Goal: Information Seeking & Learning: Understand process/instructions

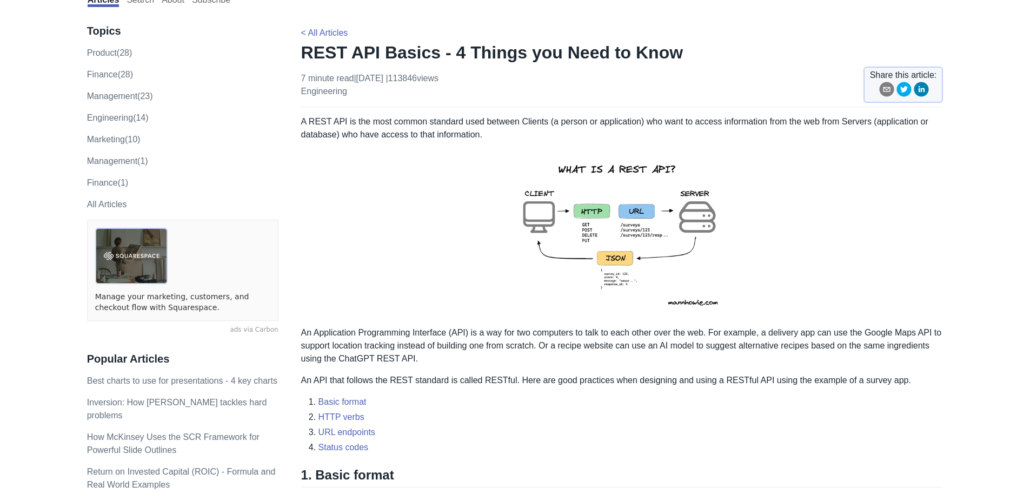
scroll to position [108, 0]
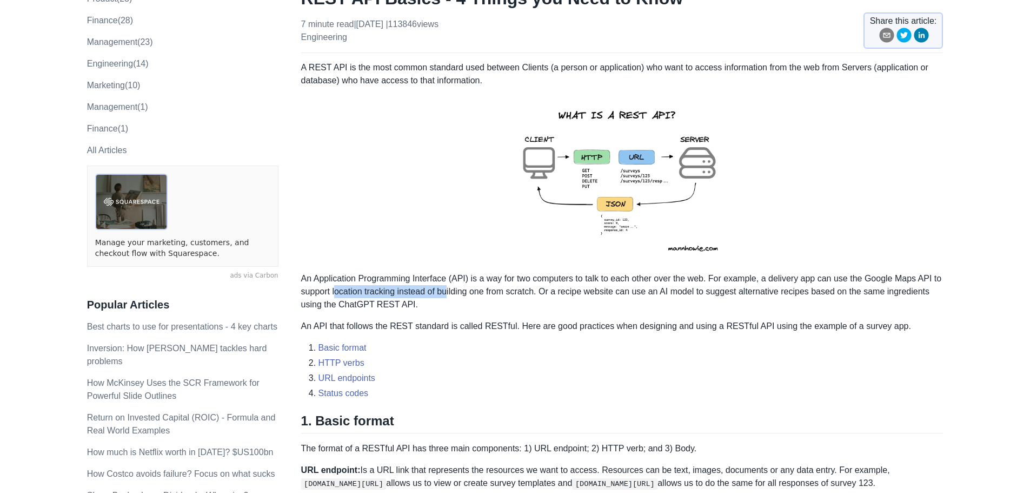
drag, startPoint x: 336, startPoint y: 291, endPoint x: 448, endPoint y: 287, distance: 111.5
click at [448, 287] on p "An Application Programming Interface (API) is a way for two computers to talk t…" at bounding box center [622, 291] width 642 height 39
click at [443, 281] on p "An Application Programming Interface (API) is a way for two computers to talk t…" at bounding box center [622, 291] width 642 height 39
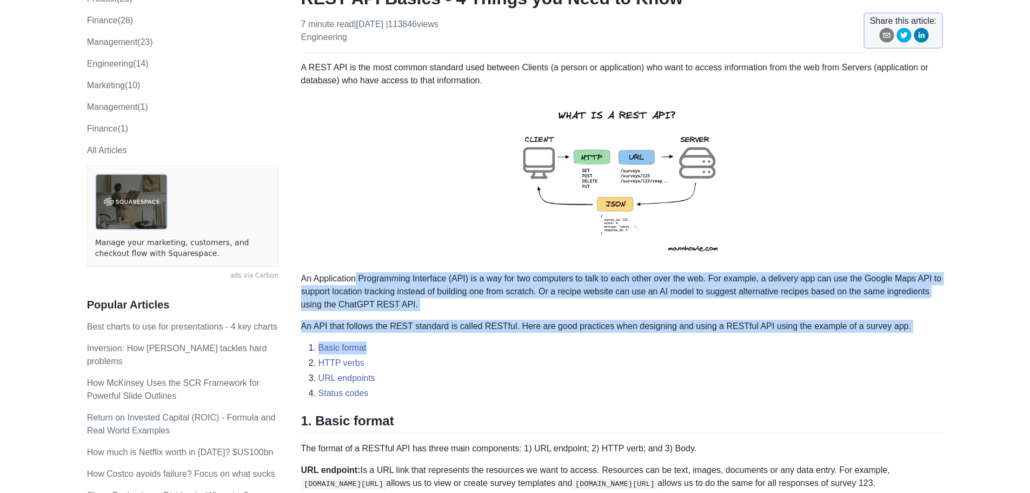
drag, startPoint x: 355, startPoint y: 282, endPoint x: 934, endPoint y: 336, distance: 581.6
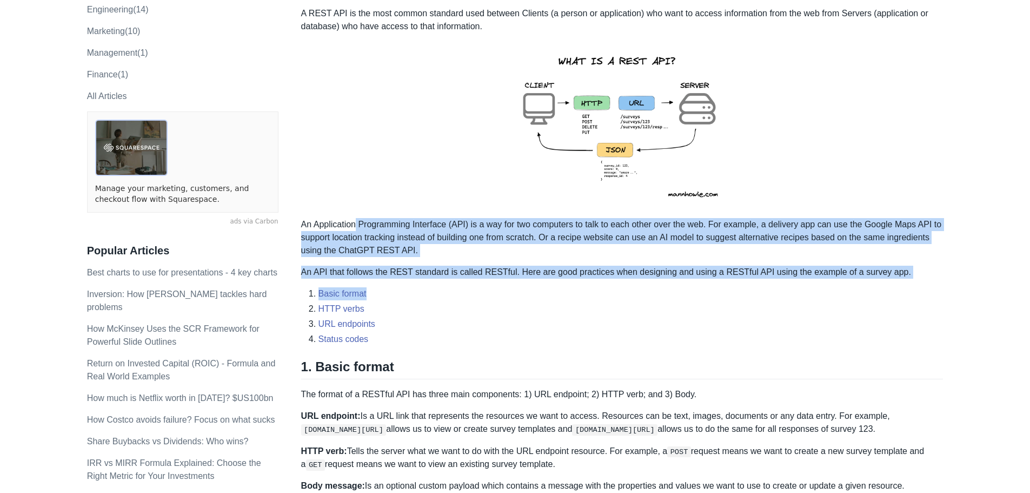
scroll to position [216, 0]
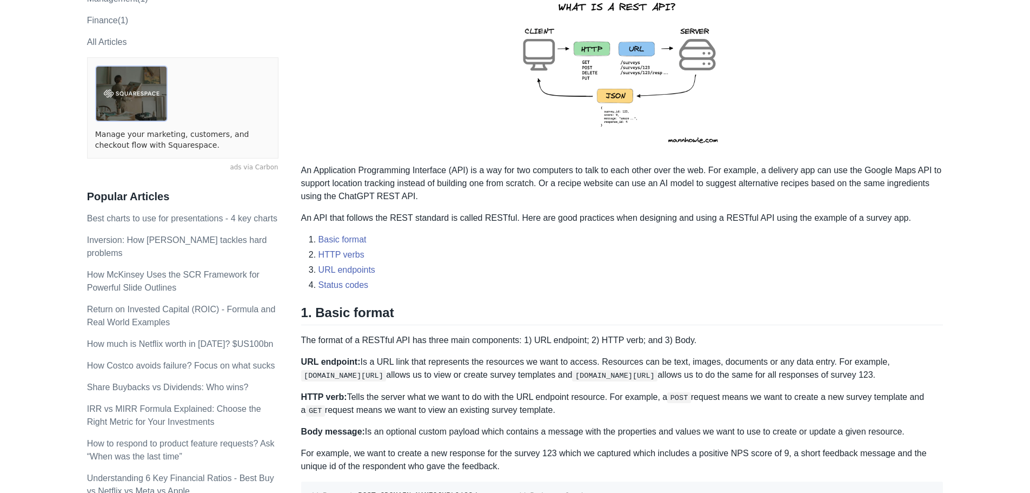
click at [437, 363] on p "URL endpoint: Is a URL link that represents the resources we want to access. Re…" at bounding box center [622, 368] width 642 height 26
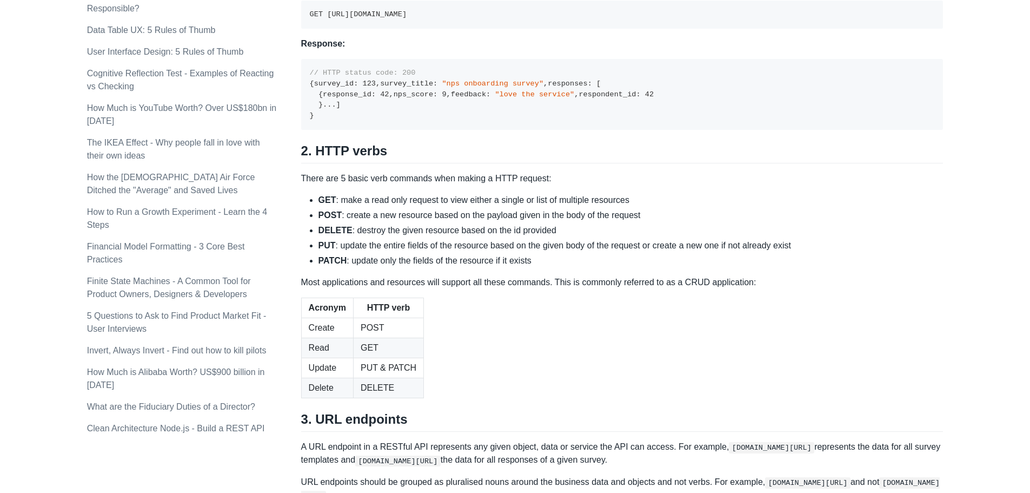
scroll to position [865, 0]
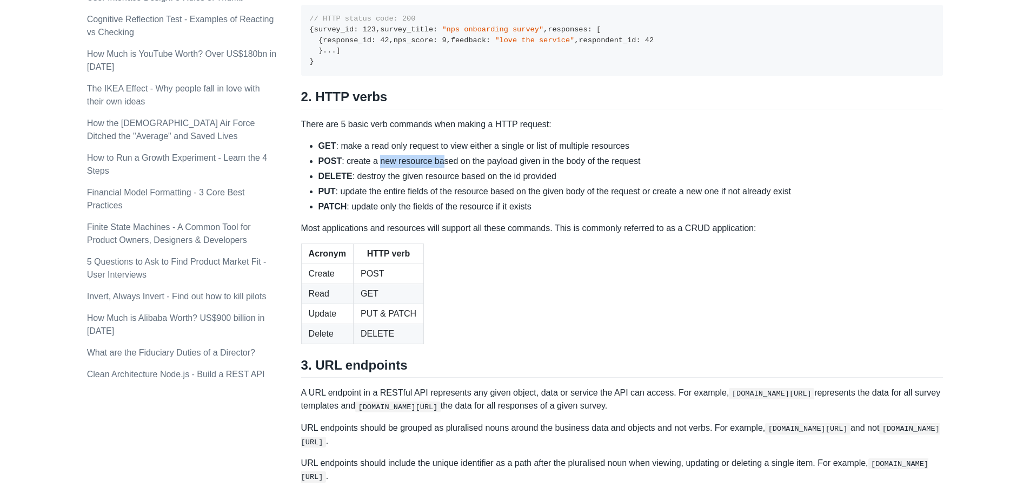
drag, startPoint x: 375, startPoint y: 322, endPoint x: 439, endPoint y: 327, distance: 64.0
click at [439, 213] on ul "GET : make a read only request to view either a single or list of multiple reso…" at bounding box center [622, 177] width 642 height 74
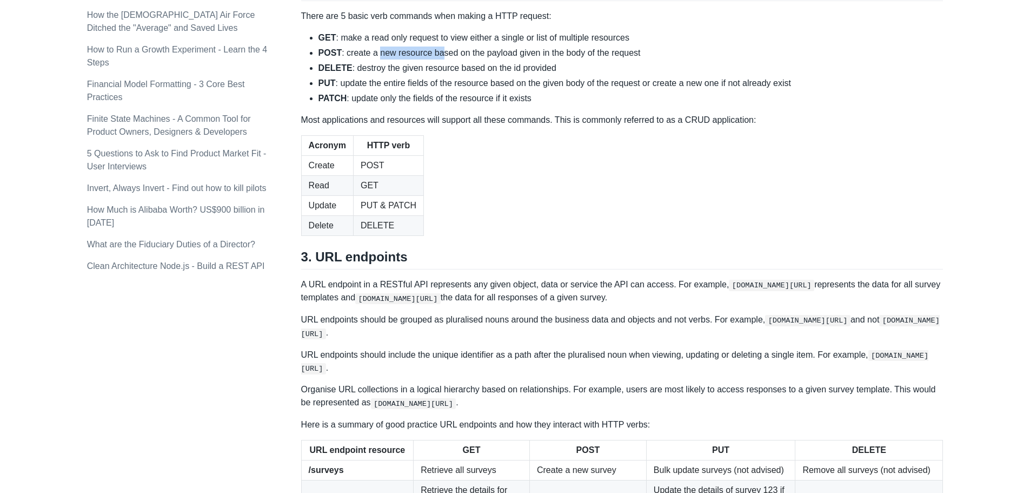
scroll to position [1136, 0]
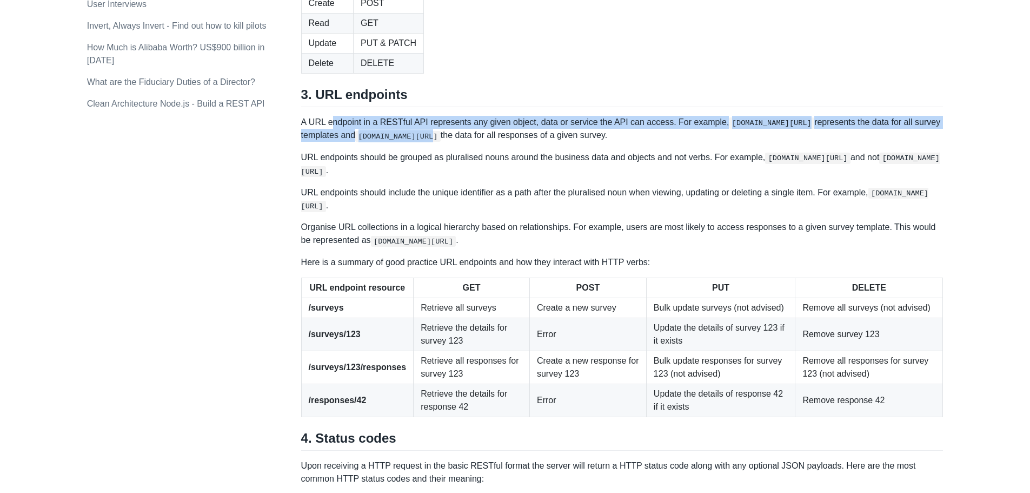
drag, startPoint x: 333, startPoint y: 295, endPoint x: 430, endPoint y: 306, distance: 97.4
click at [430, 142] on p "A URL endpoint in a RESTful API represents any given object, data or service th…" at bounding box center [622, 129] width 642 height 26
click at [413, 142] on p "A URL endpoint in a RESTful API represents any given object, data or service th…" at bounding box center [622, 129] width 642 height 26
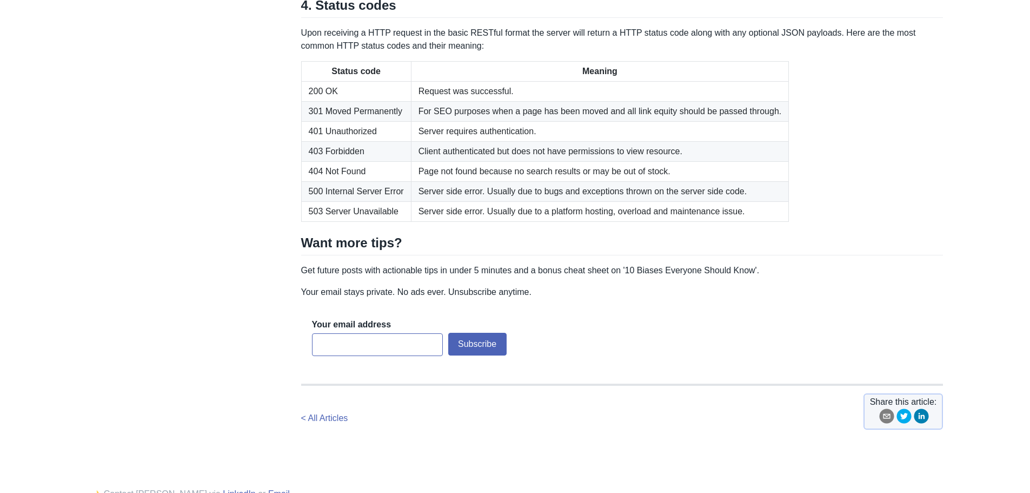
scroll to position [1622, 0]
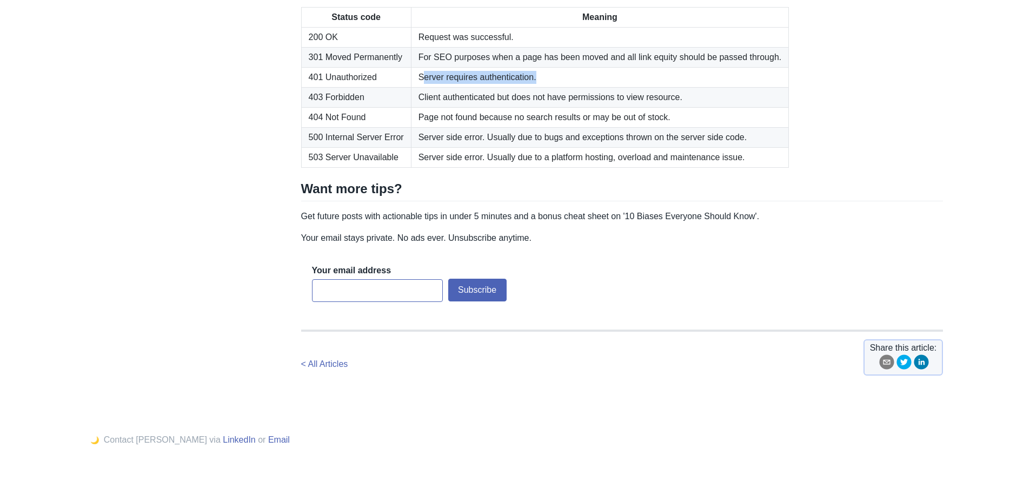
drag, startPoint x: 422, startPoint y: 247, endPoint x: 523, endPoint y: 253, distance: 101.3
click at [540, 87] on td "Server requires authentication." at bounding box center [600, 77] width 378 height 20
drag, startPoint x: 447, startPoint y: 267, endPoint x: 582, endPoint y: 264, distance: 135.2
click at [582, 107] on td "Client authenticated but does not have permissions to view resource." at bounding box center [600, 97] width 378 height 20
click at [601, 107] on td "Client authenticated but does not have permissions to view resource." at bounding box center [600, 97] width 378 height 20
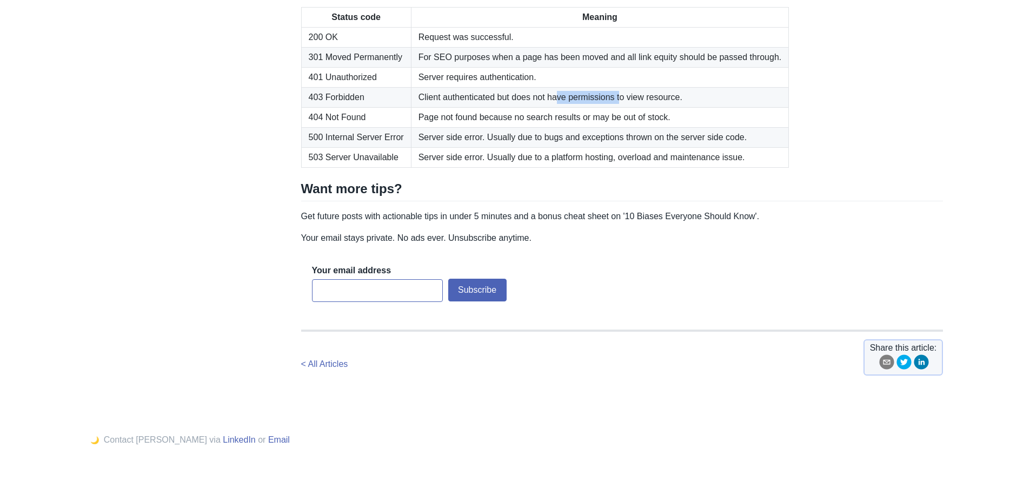
drag, startPoint x: 557, startPoint y: 266, endPoint x: 619, endPoint y: 265, distance: 61.1
click at [619, 107] on td "Client authenticated but does not have permissions to view resource." at bounding box center [600, 97] width 378 height 20
drag, startPoint x: 456, startPoint y: 288, endPoint x: 561, endPoint y: 285, distance: 104.9
click at [564, 127] on td "Page not found because no search results or may be out of stock." at bounding box center [600, 117] width 378 height 20
drag, startPoint x: 473, startPoint y: 269, endPoint x: 525, endPoint y: 268, distance: 51.9
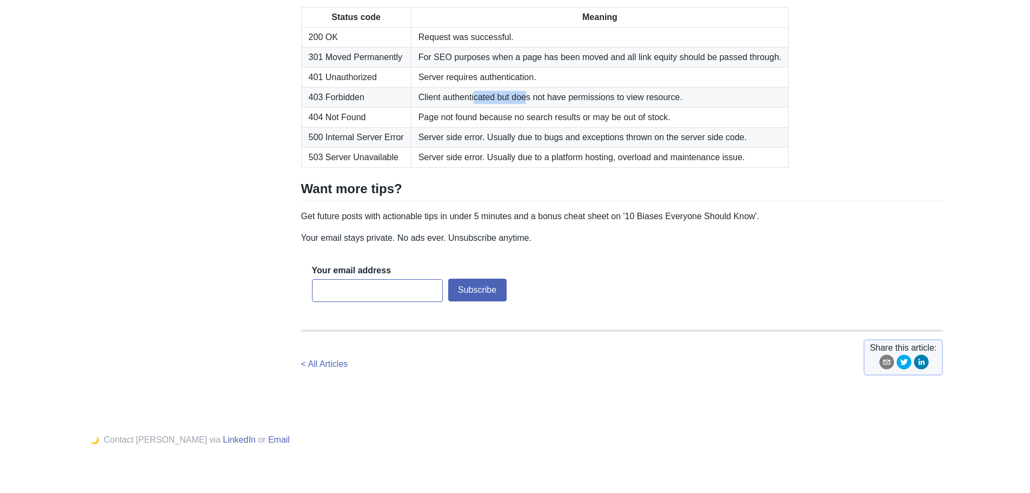
click at [525, 107] on td "Client authenticated but does not have permissions to view resource." at bounding box center [600, 97] width 378 height 20
drag, startPoint x: 468, startPoint y: 254, endPoint x: 516, endPoint y: 250, distance: 48.2
click at [516, 87] on td "Server requires authentication." at bounding box center [600, 77] width 378 height 20
drag, startPoint x: 471, startPoint y: 271, endPoint x: 519, endPoint y: 271, distance: 47.6
click at [519, 107] on td "Client authenticated but does not have permissions to view resource." at bounding box center [600, 97] width 378 height 20
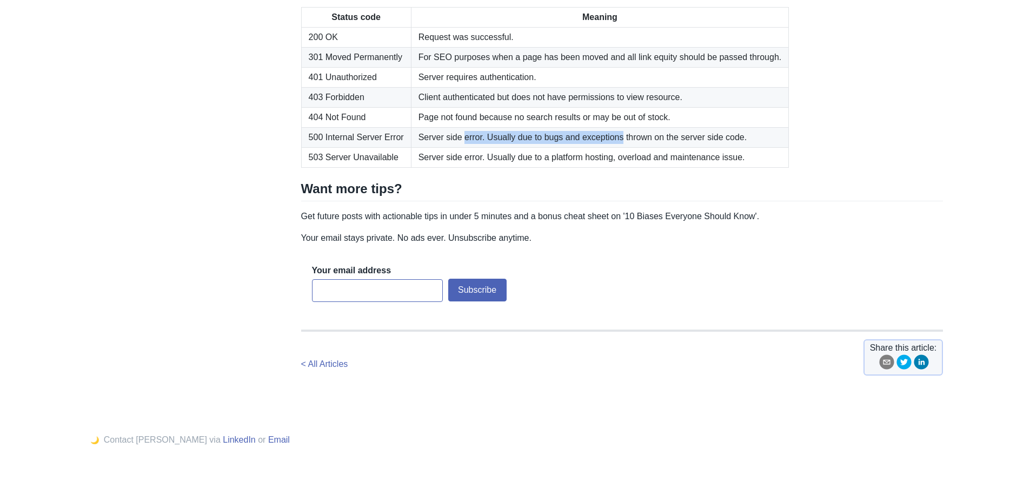
drag, startPoint x: 461, startPoint y: 308, endPoint x: 619, endPoint y: 306, distance: 157.9
click at [619, 147] on td "Server side error. Usually due to bugs and exceptions thrown on the server side…" at bounding box center [600, 137] width 378 height 20
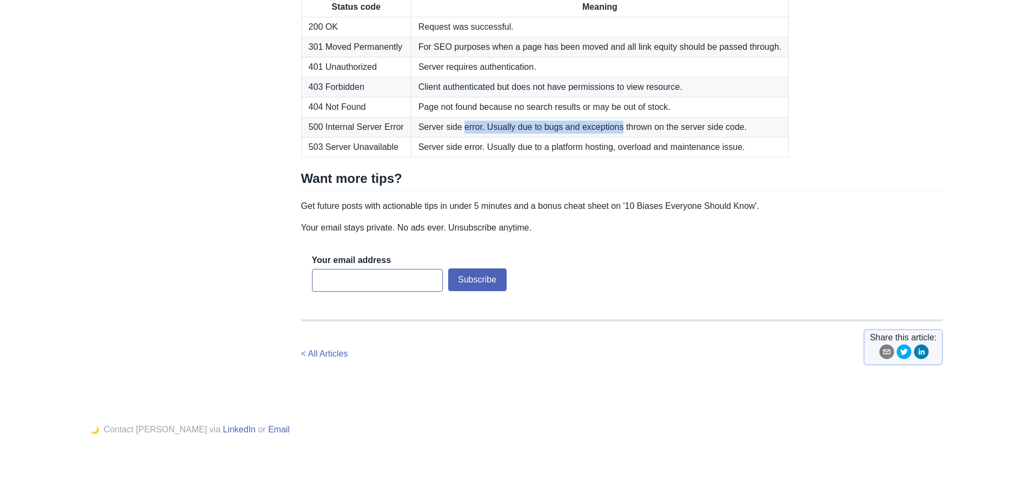
scroll to position [1584, 0]
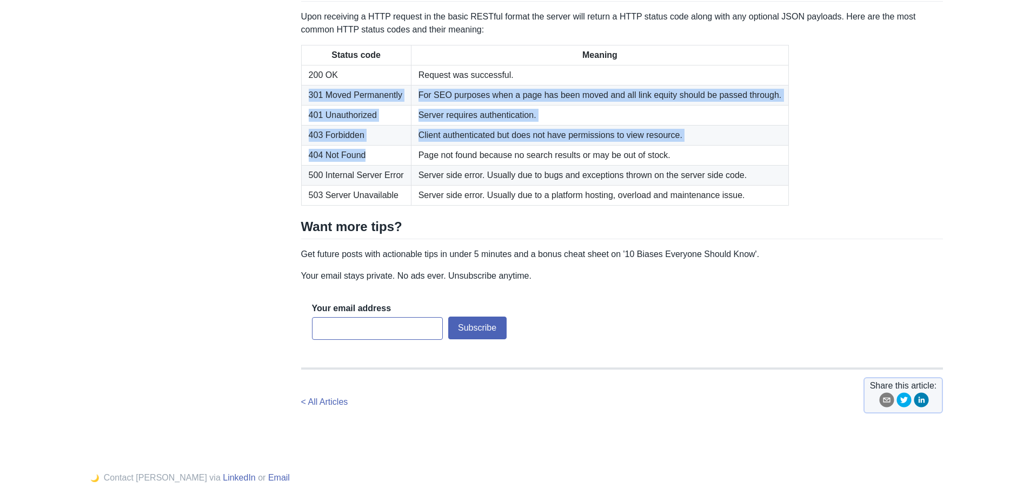
drag, startPoint x: 377, startPoint y: 326, endPoint x: 297, endPoint y: 268, distance: 98.3
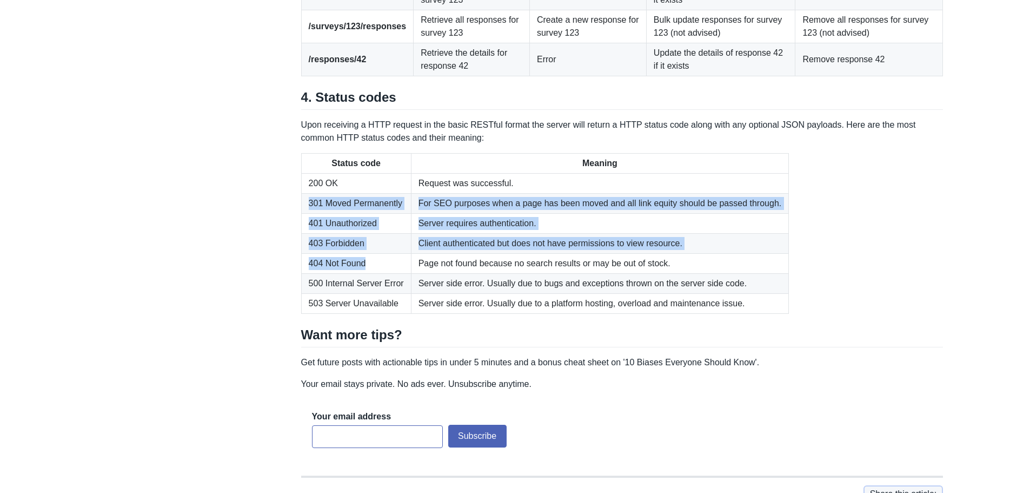
scroll to position [1422, 0]
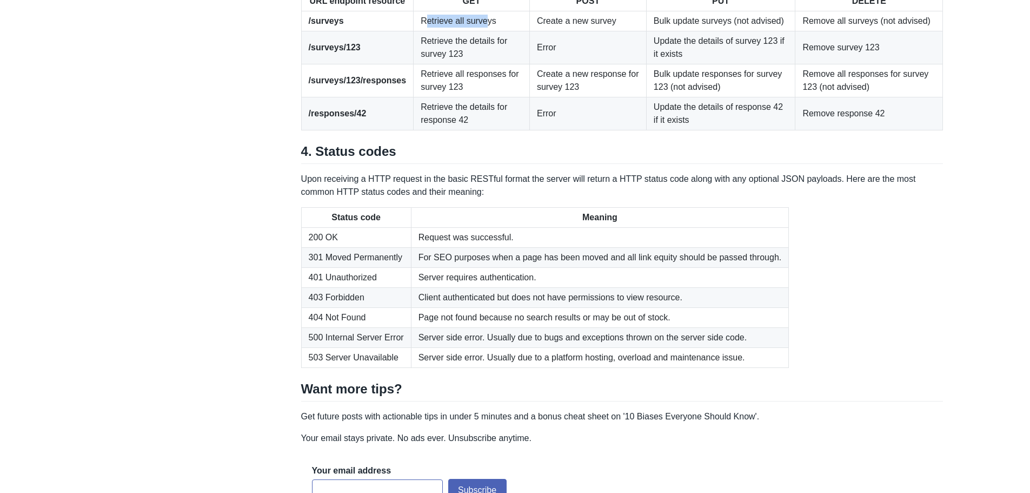
drag, startPoint x: 470, startPoint y: 195, endPoint x: 480, endPoint y: 195, distance: 9.2
click at [480, 31] on td "Retrieve all surveys" at bounding box center [472, 21] width 116 height 20
drag, startPoint x: 423, startPoint y: 217, endPoint x: 475, endPoint y: 223, distance: 52.2
click at [475, 64] on td "Retrieve the details for survey 123" at bounding box center [472, 47] width 116 height 33
drag, startPoint x: 418, startPoint y: 244, endPoint x: 480, endPoint y: 255, distance: 62.6
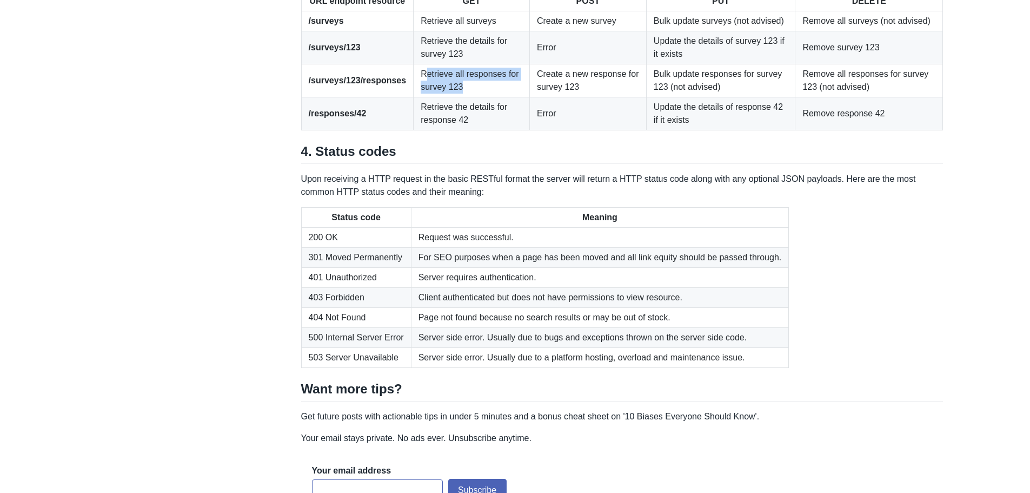
click at [480, 97] on td "Retrieve all responses for survey 123" at bounding box center [472, 80] width 116 height 33
drag, startPoint x: 424, startPoint y: 280, endPoint x: 482, endPoint y: 297, distance: 60.4
click at [482, 130] on td "Retrieve the details for response 42" at bounding box center [472, 113] width 116 height 33
click at [486, 130] on td "Retrieve the details for response 42" at bounding box center [472, 113] width 116 height 33
click at [545, 31] on td "Create a new survey" at bounding box center [587, 21] width 117 height 20
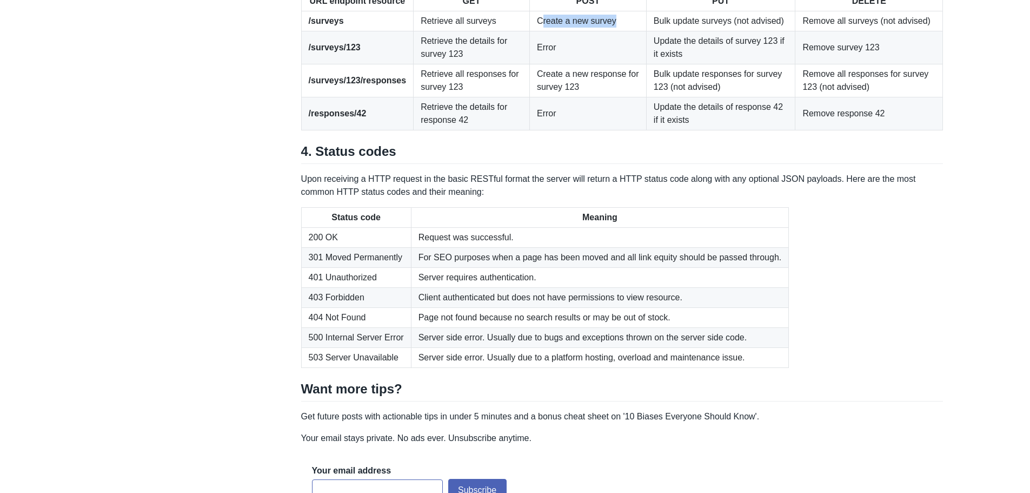
drag, startPoint x: 536, startPoint y: 191, endPoint x: 607, endPoint y: 191, distance: 70.8
click at [607, 31] on td "Create a new survey" at bounding box center [587, 21] width 117 height 20
drag, startPoint x: 545, startPoint y: 210, endPoint x: 561, endPoint y: 209, distance: 16.2
click at [561, 64] on td "Error" at bounding box center [587, 47] width 117 height 33
click at [541, 97] on td "Create a new response for survey 123" at bounding box center [587, 80] width 117 height 33
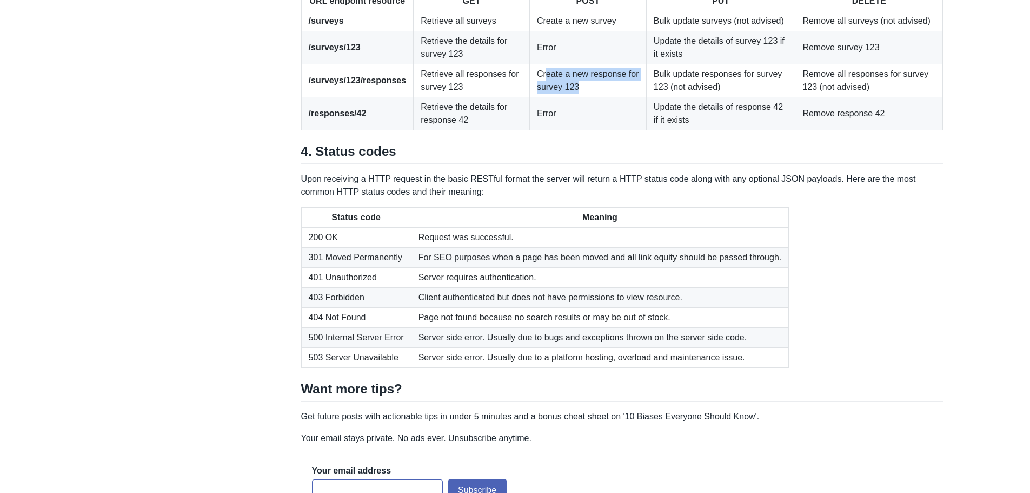
drag, startPoint x: 541, startPoint y: 247, endPoint x: 595, endPoint y: 257, distance: 55.5
click at [595, 97] on td "Create a new response for survey 123" at bounding box center [587, 80] width 117 height 33
drag, startPoint x: 540, startPoint y: 278, endPoint x: 565, endPoint y: 278, distance: 25.4
click at [565, 130] on td "Error" at bounding box center [587, 113] width 117 height 33
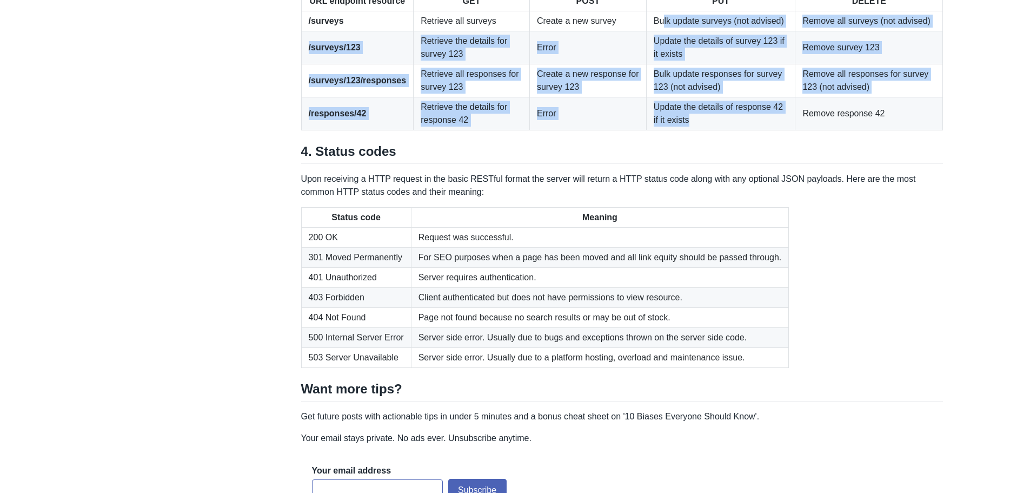
drag, startPoint x: 658, startPoint y: 192, endPoint x: 732, endPoint y: 273, distance: 109.4
click at [695, 130] on tbody "/surveys Retrieve all surveys Create a new survey Bulk update surveys (not advi…" at bounding box center [622, 70] width 642 height 119
click at [834, 64] on td "Remove survey 123" at bounding box center [869, 47] width 148 height 33
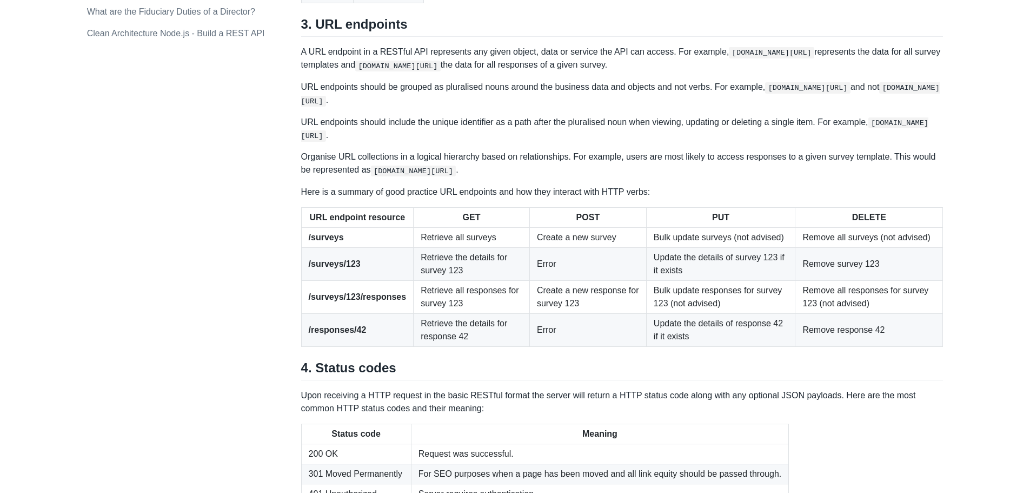
scroll to position [1098, 0]
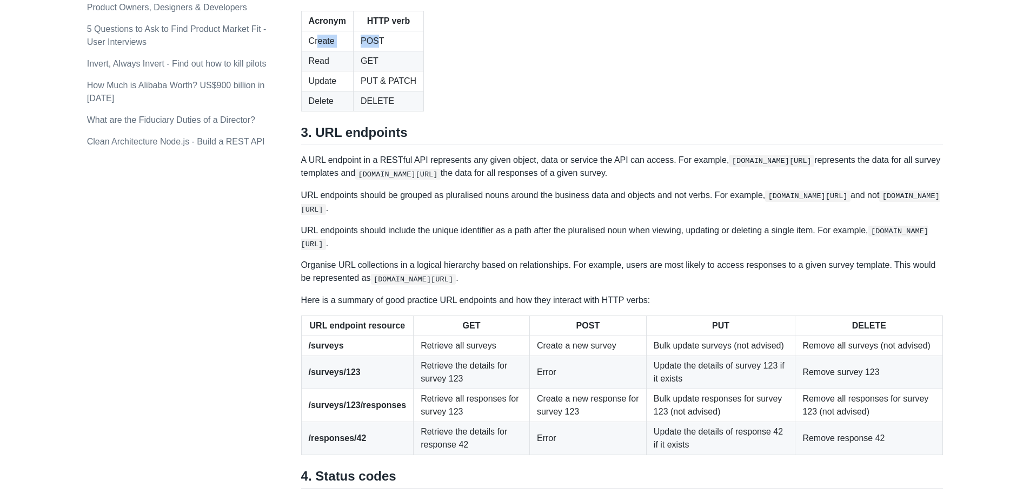
drag, startPoint x: 368, startPoint y: 215, endPoint x: 316, endPoint y: 214, distance: 51.9
click at [316, 51] on tr "Create POST" at bounding box center [362, 41] width 122 height 20
drag, startPoint x: 408, startPoint y: 250, endPoint x: 306, endPoint y: 249, distance: 102.7
click at [306, 91] on tr "Update PUT & PATCH" at bounding box center [362, 81] width 122 height 20
drag, startPoint x: 341, startPoint y: 281, endPoint x: 330, endPoint y: 281, distance: 10.8
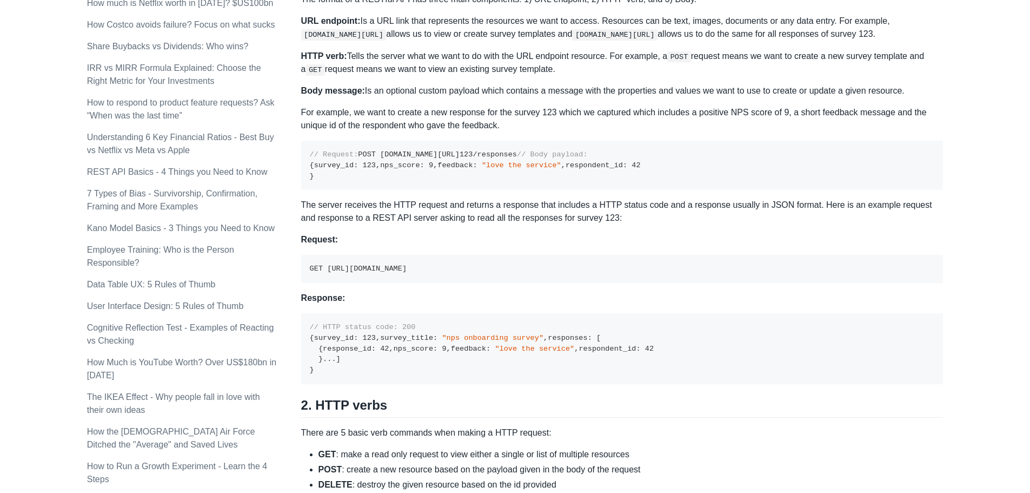
scroll to position [287, 0]
